Goal: Information Seeking & Learning: Learn about a topic

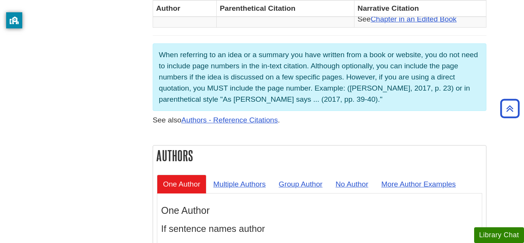
scroll to position [582, 0]
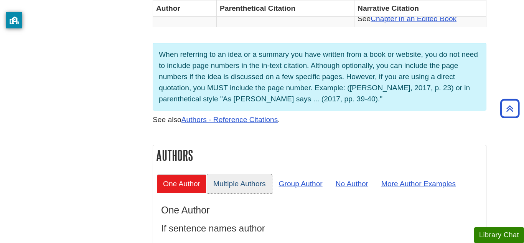
click at [243, 174] on link "Multiple Authors" at bounding box center [239, 183] width 65 height 19
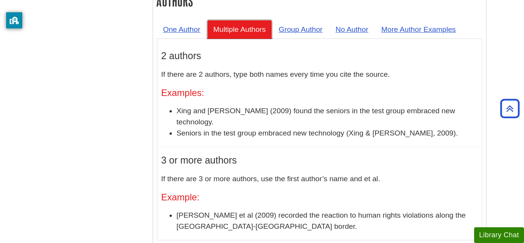
scroll to position [732, 0]
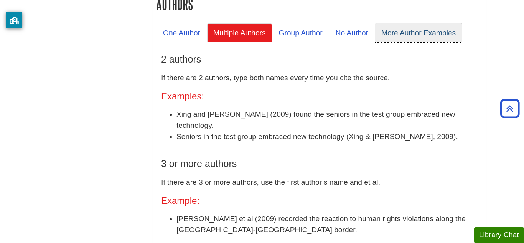
click at [404, 23] on link "More Author Examples" at bounding box center [418, 32] width 87 height 19
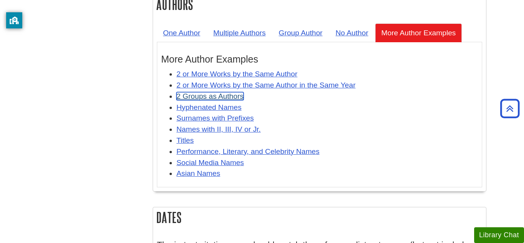
click at [215, 92] on link "2 Groups as Authors" at bounding box center [209, 96] width 67 height 8
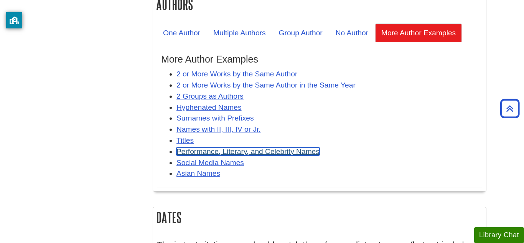
click at [219, 147] on link "Performance, Literary, and Celebrity Names" at bounding box center [247, 151] width 143 height 8
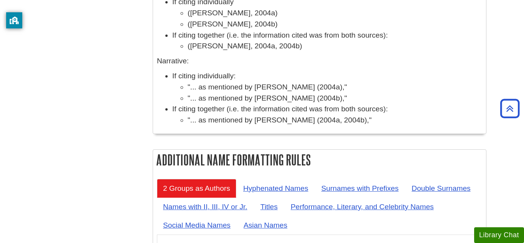
scroll to position [3076, 0]
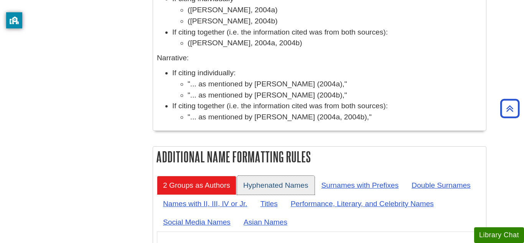
click at [277, 176] on link "Hyphenated Names" at bounding box center [275, 185] width 77 height 19
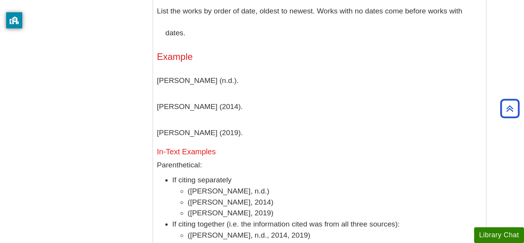
scroll to position [2447, 0]
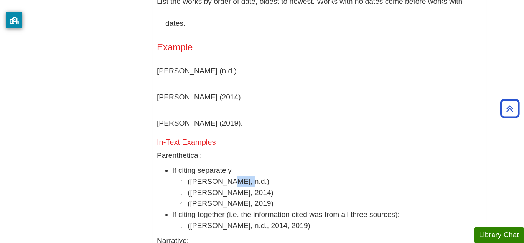
drag, startPoint x: 225, startPoint y: 73, endPoint x: 261, endPoint y: 76, distance: 37.0
click at [261, 176] on li "([PERSON_NAME], n.d.)" at bounding box center [334, 181] width 294 height 11
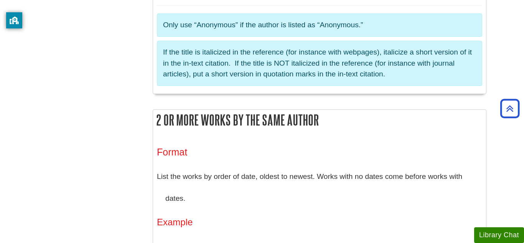
scroll to position [2270, 0]
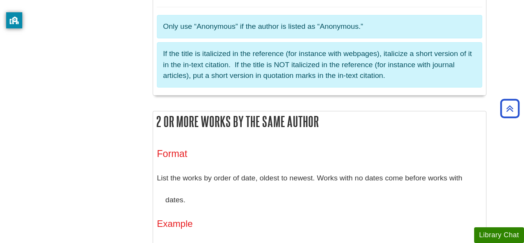
click at [199, 236] on p "Benjamin, K. (n.d.)." at bounding box center [319, 247] width 325 height 22
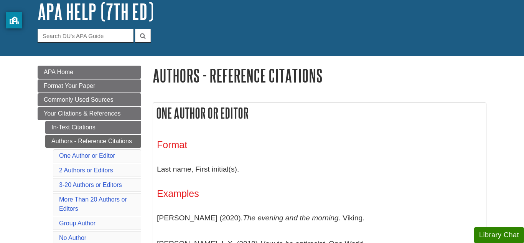
scroll to position [51, 0]
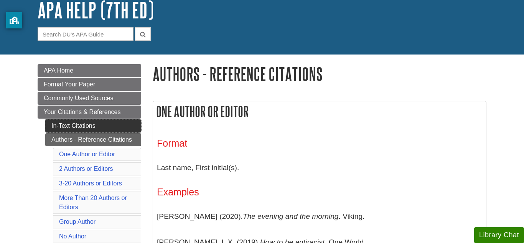
click at [91, 129] on link "In-Text Citations" at bounding box center [93, 125] width 96 height 13
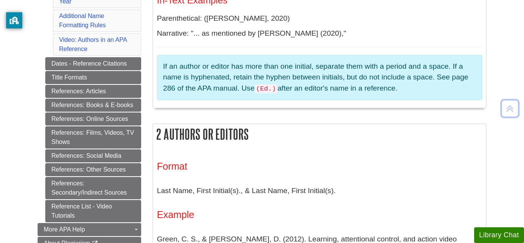
scroll to position [341, 0]
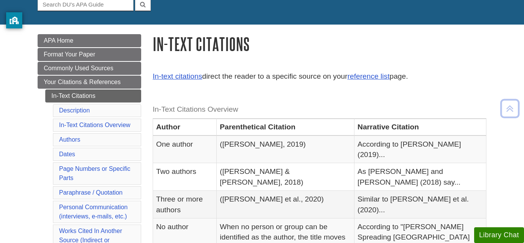
scroll to position [79, 0]
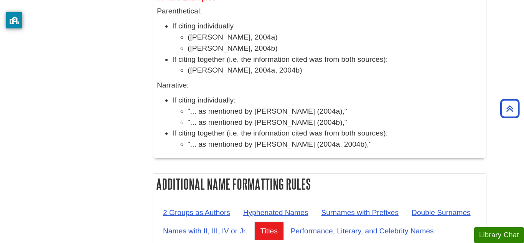
scroll to position [3046, 0]
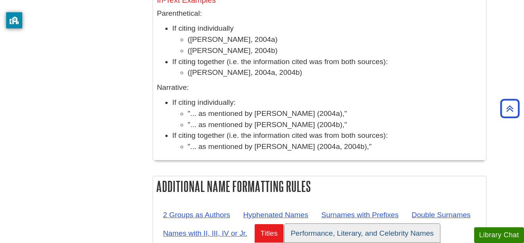
click at [365, 223] on link "Performance, Literary, and Celebrity Names" at bounding box center [361, 232] width 155 height 19
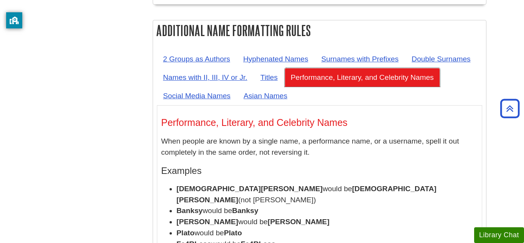
scroll to position [3199, 0]
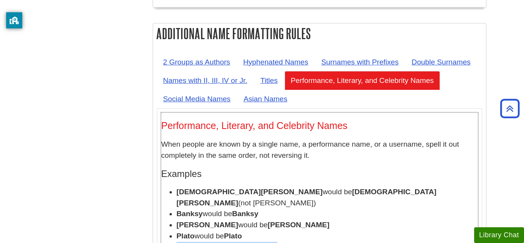
drag, startPoint x: 178, startPoint y: 127, endPoint x: 253, endPoint y: 139, distance: 76.1
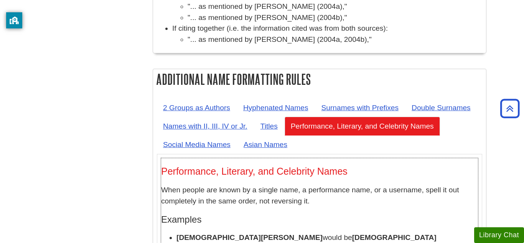
scroll to position [3152, 0]
